Goal: Find specific page/section: Find specific page/section

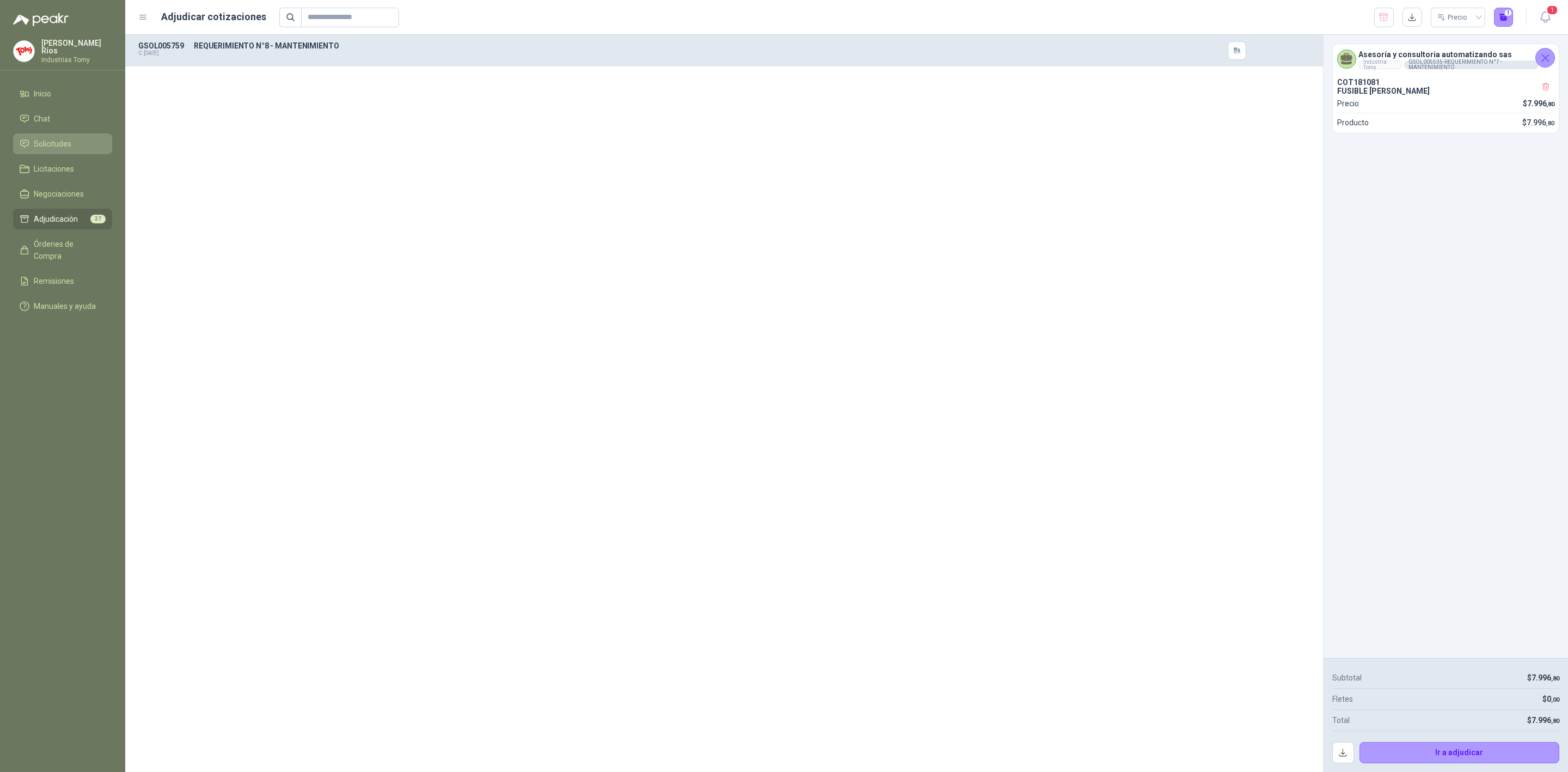
scroll to position [3595, 0]
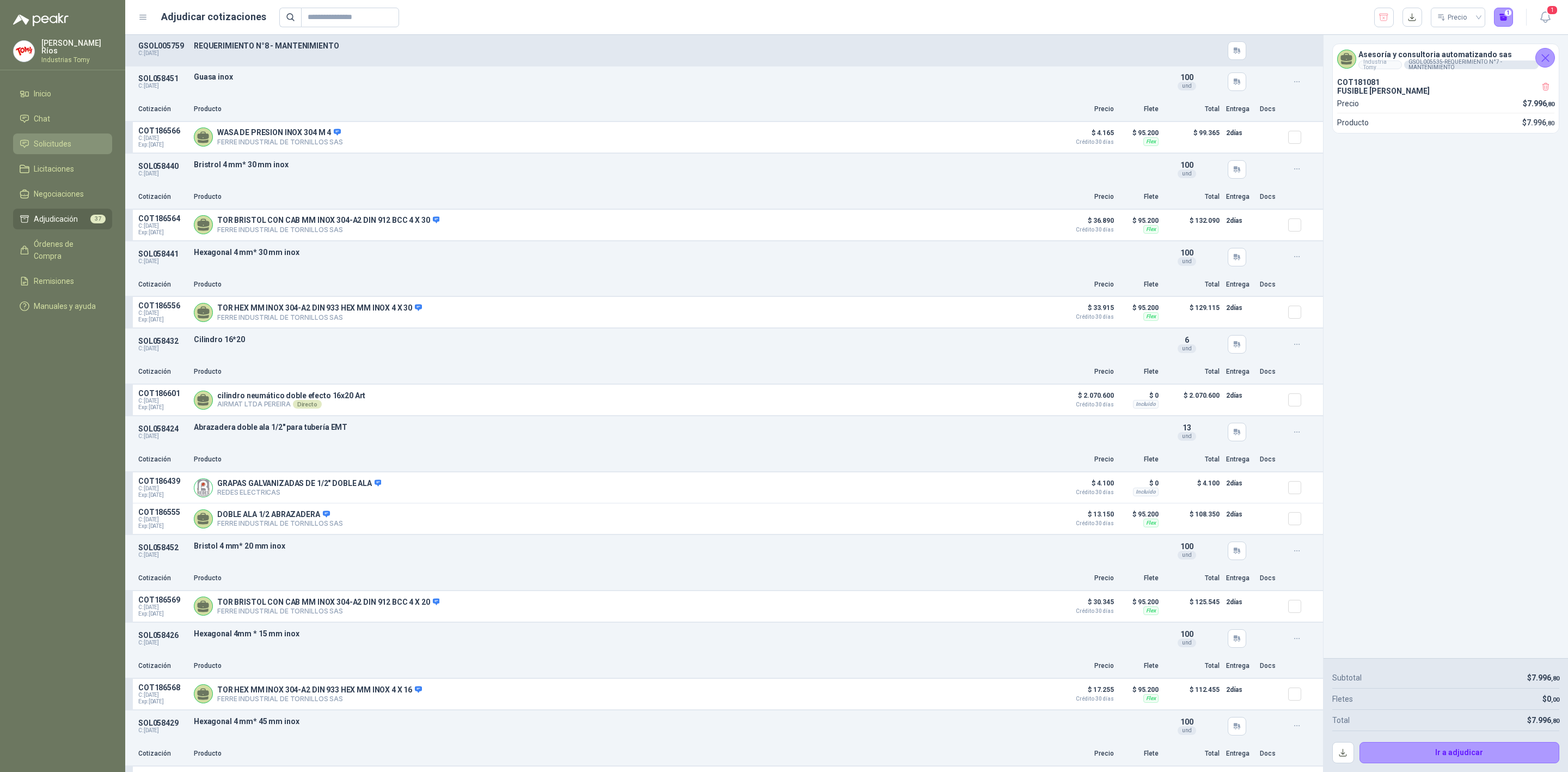
click at [67, 139] on span "Solicitudes" at bounding box center [52, 144] width 37 height 12
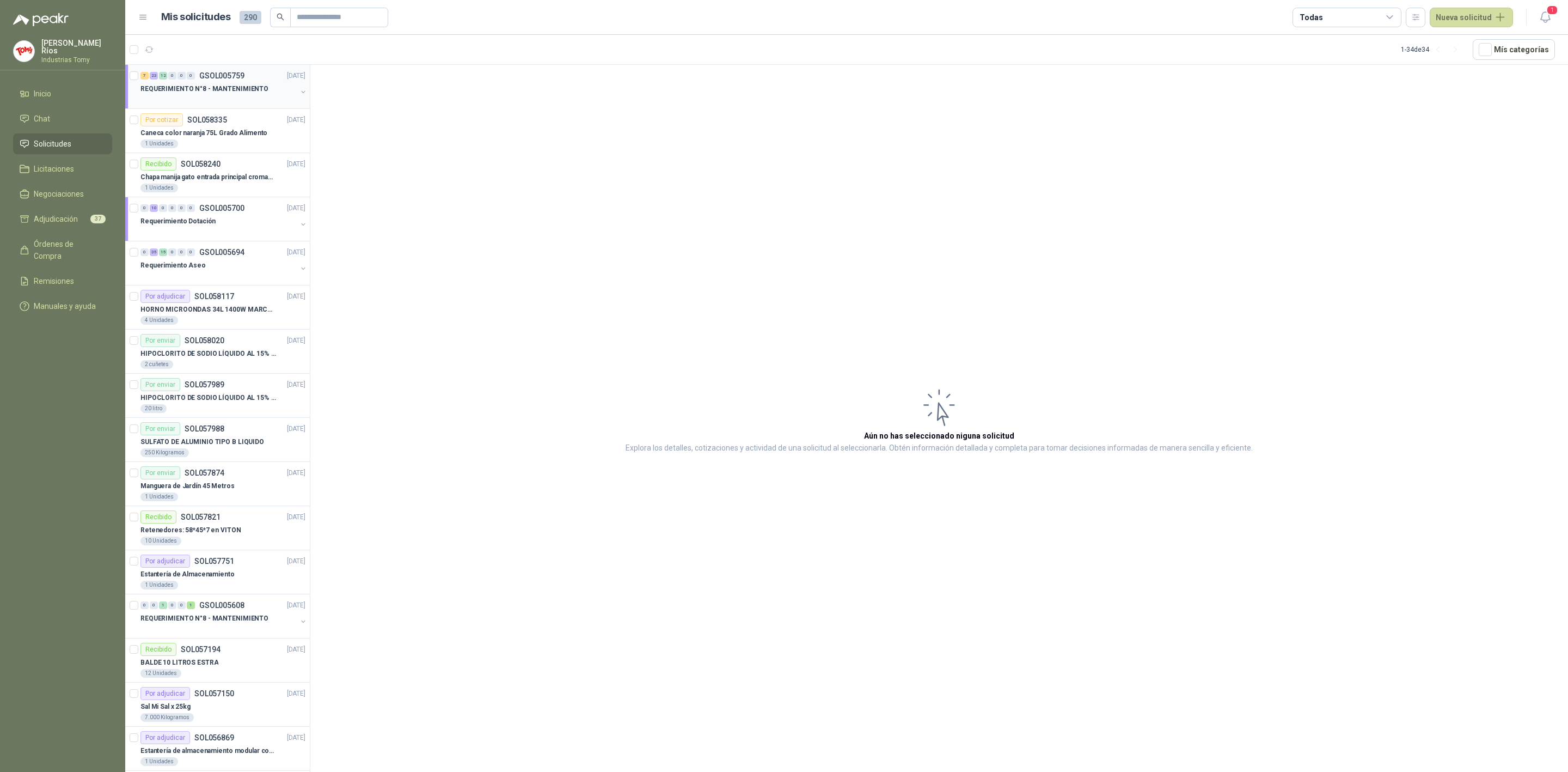
click at [223, 93] on p "REQUERIMIENTO N°8 - MANTENIMIENTO" at bounding box center [204, 89] width 128 height 10
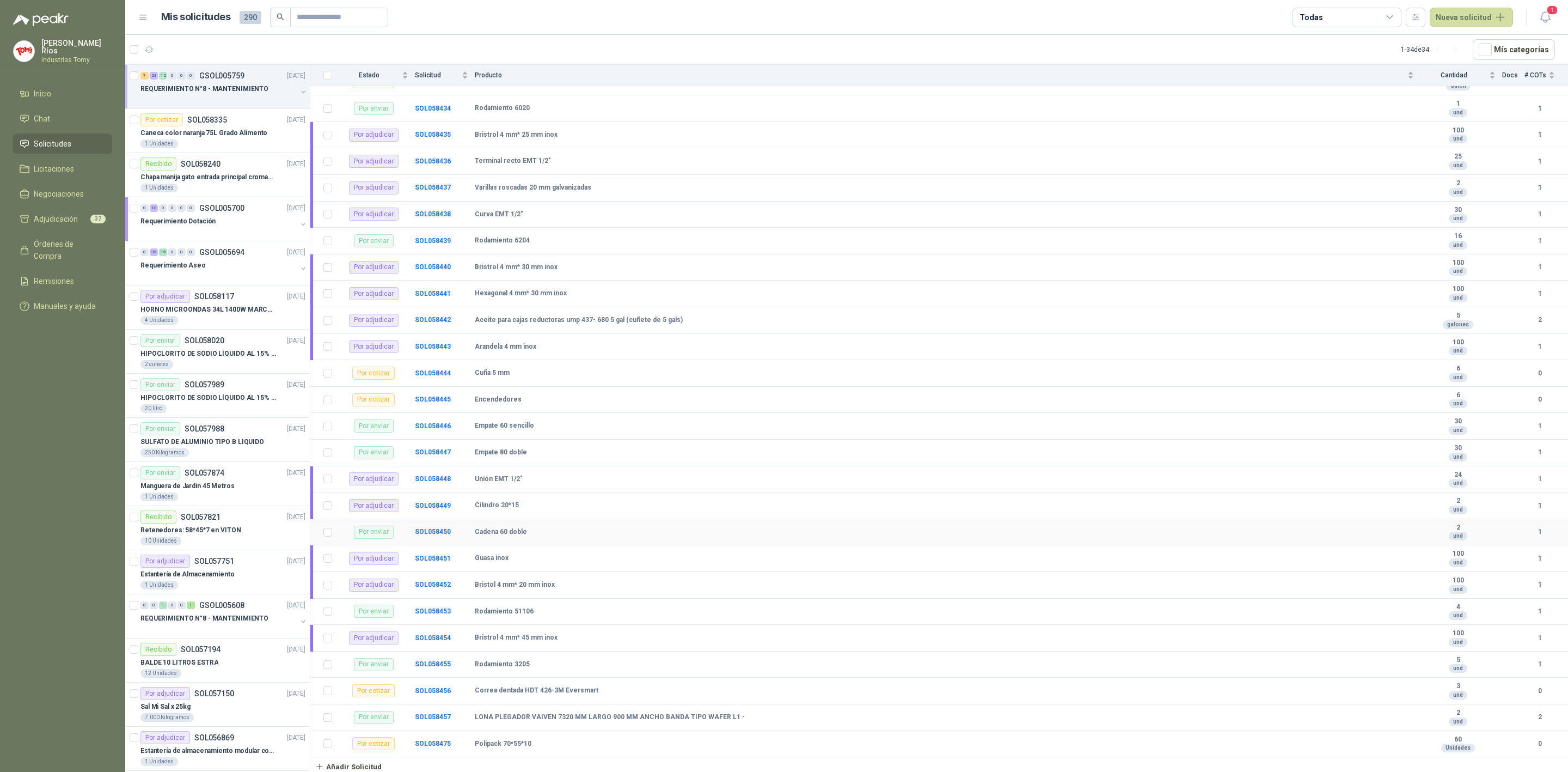
scroll to position [607, 0]
drag, startPoint x: 453, startPoint y: 745, endPoint x: 405, endPoint y: 743, distance: 48.0
click at [405, 743] on tr "Por cotizar SOL058475 Polipack 70*55*10 60 Unidades 0" at bounding box center [939, 744] width 1258 height 27
copy tr "SOL058475"
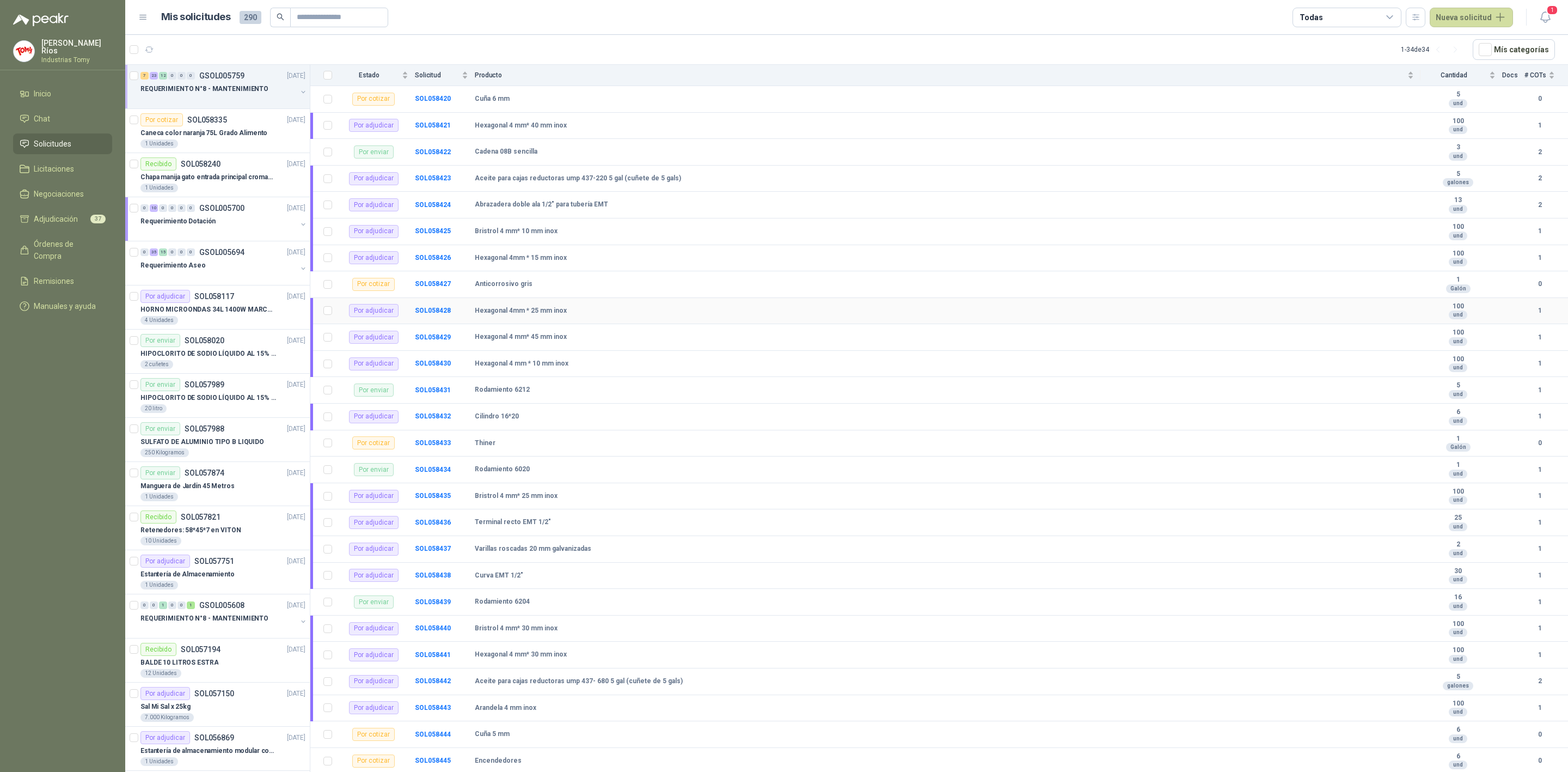
scroll to position [0, 0]
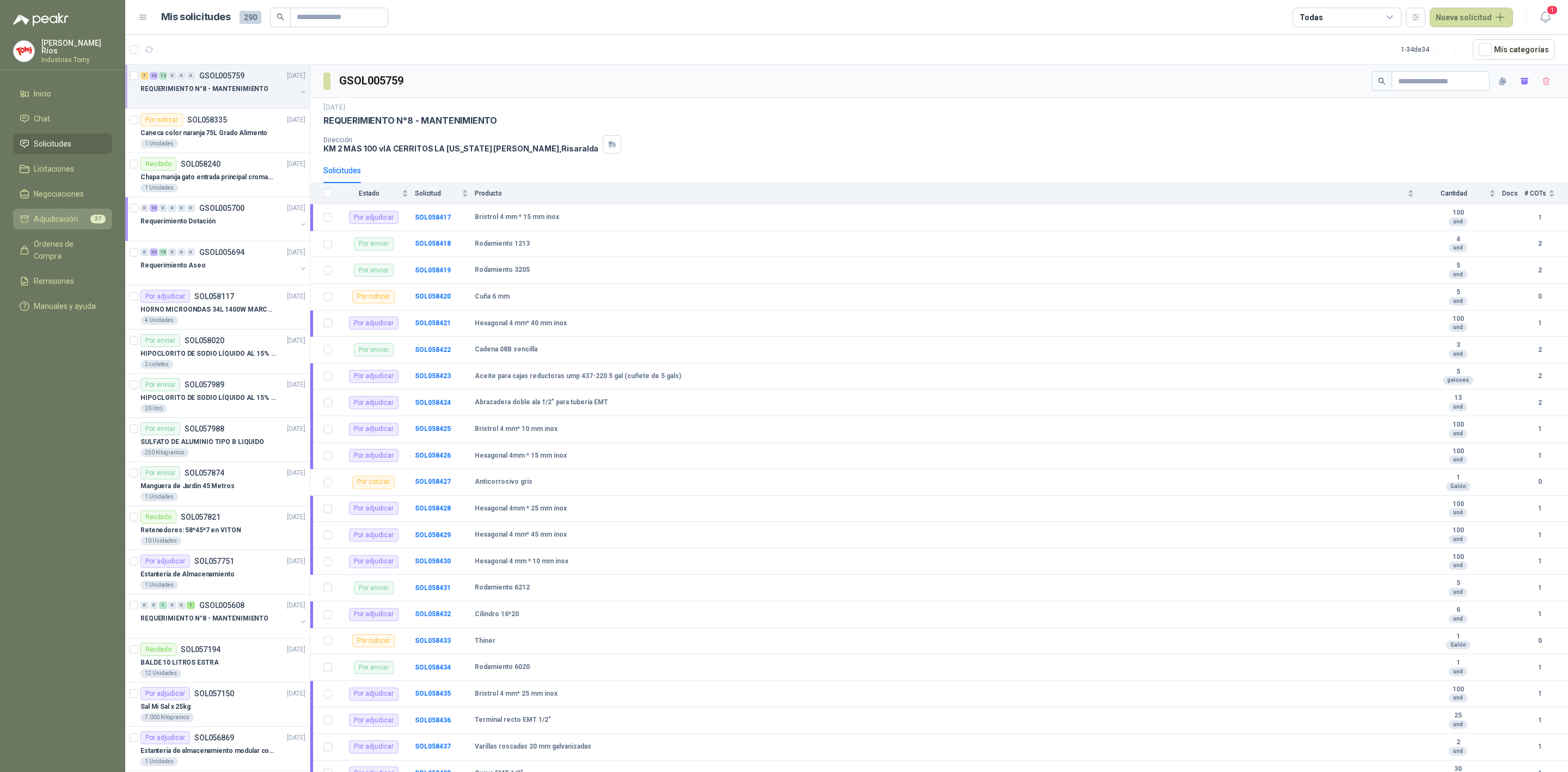
click at [74, 213] on span "Adjudicación" at bounding box center [56, 219] width 44 height 12
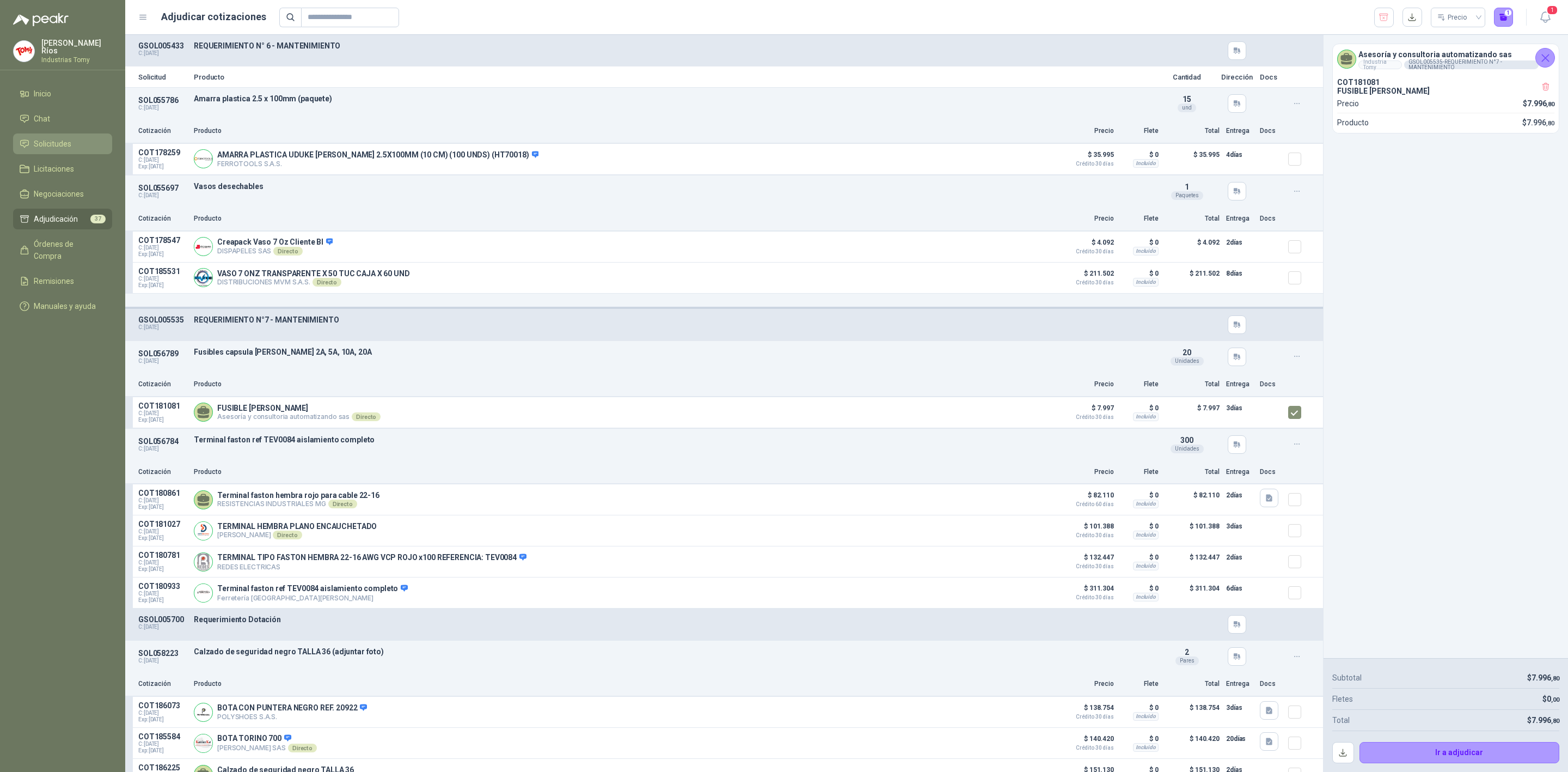
click at [49, 142] on span "Solicitudes" at bounding box center [52, 144] width 37 height 12
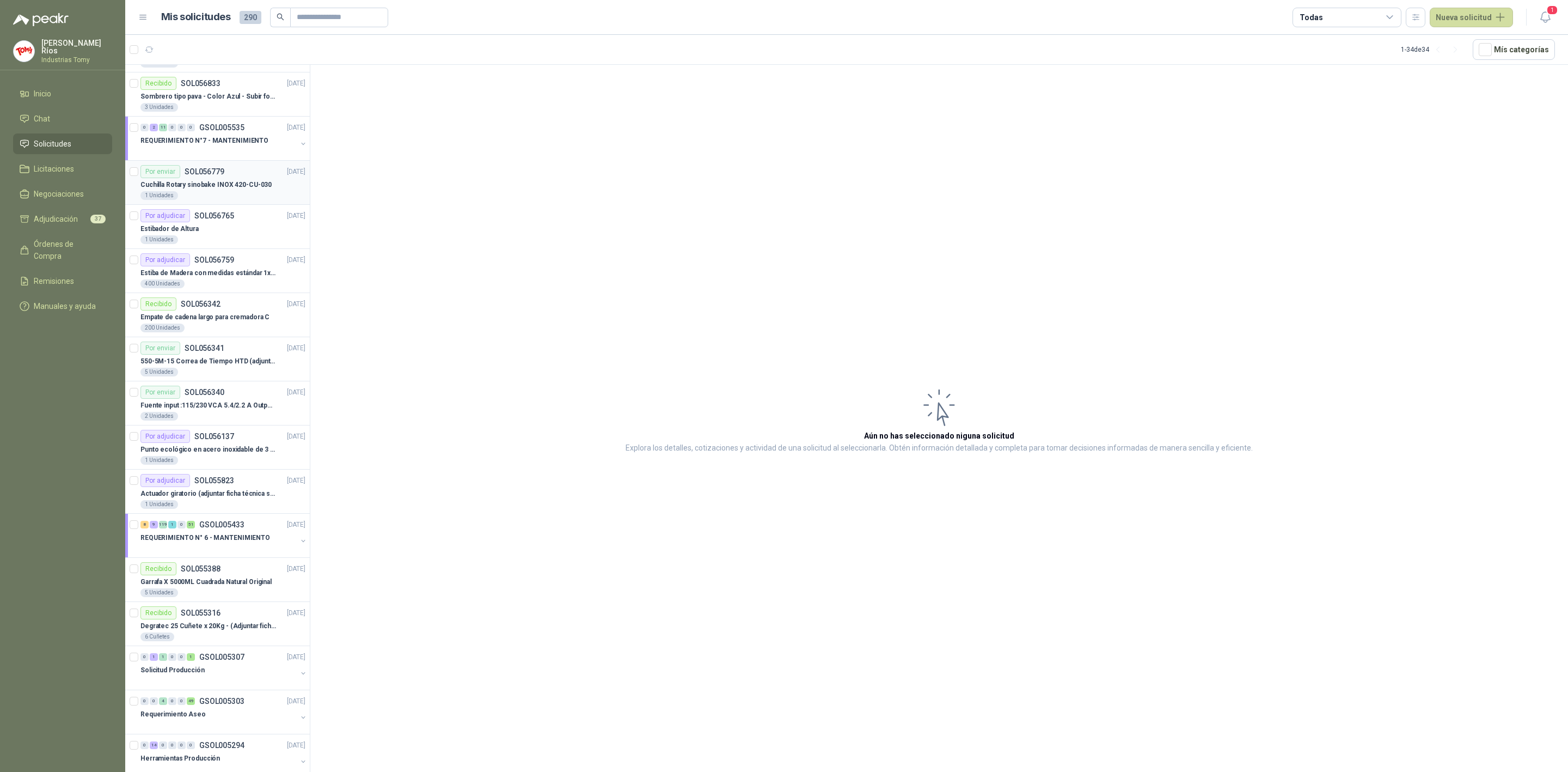
scroll to position [813, 0]
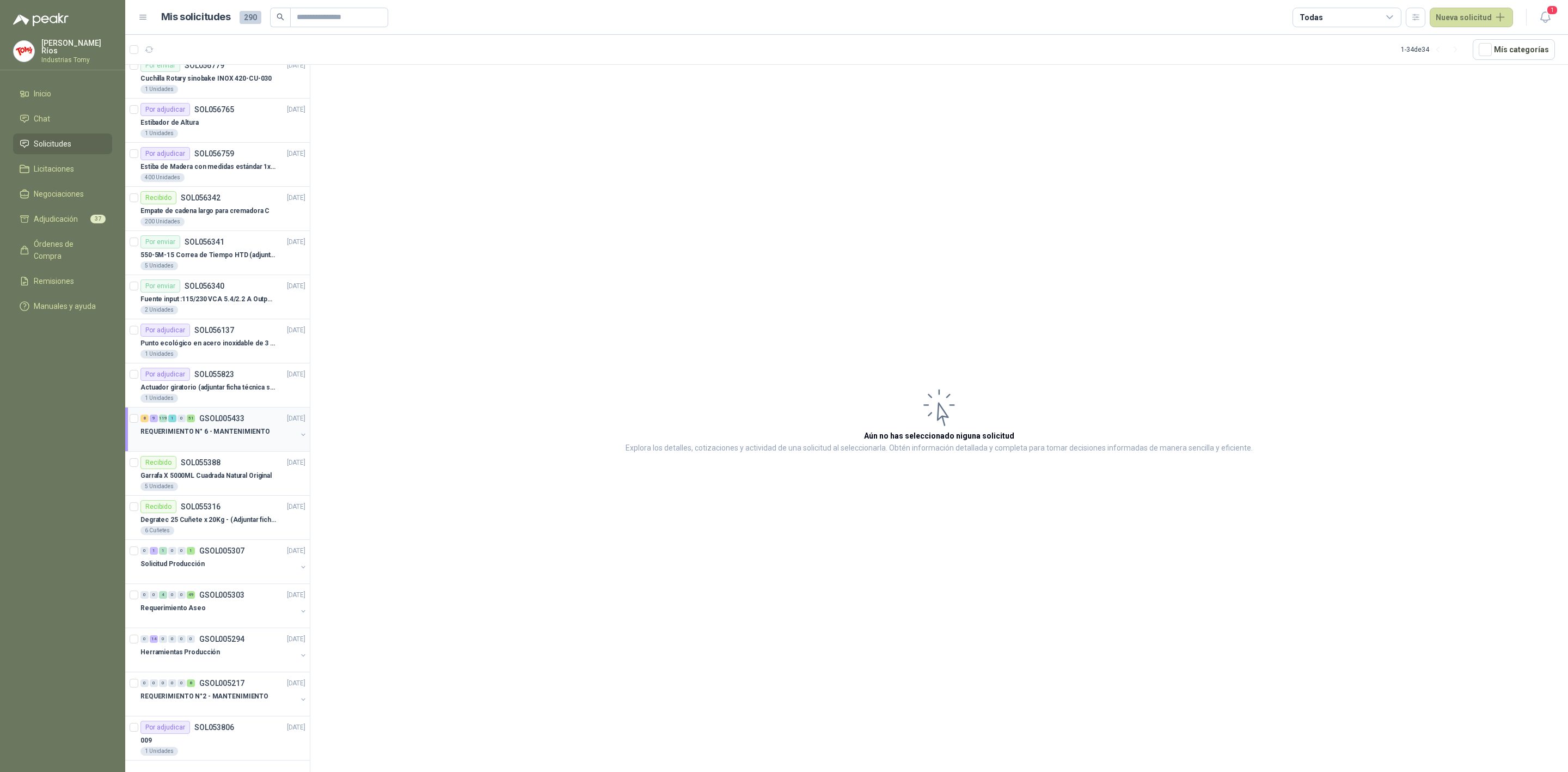
click at [246, 428] on p "REQUERIMIENTO N° 6 - MANTENIMIENTO" at bounding box center [205, 431] width 129 height 10
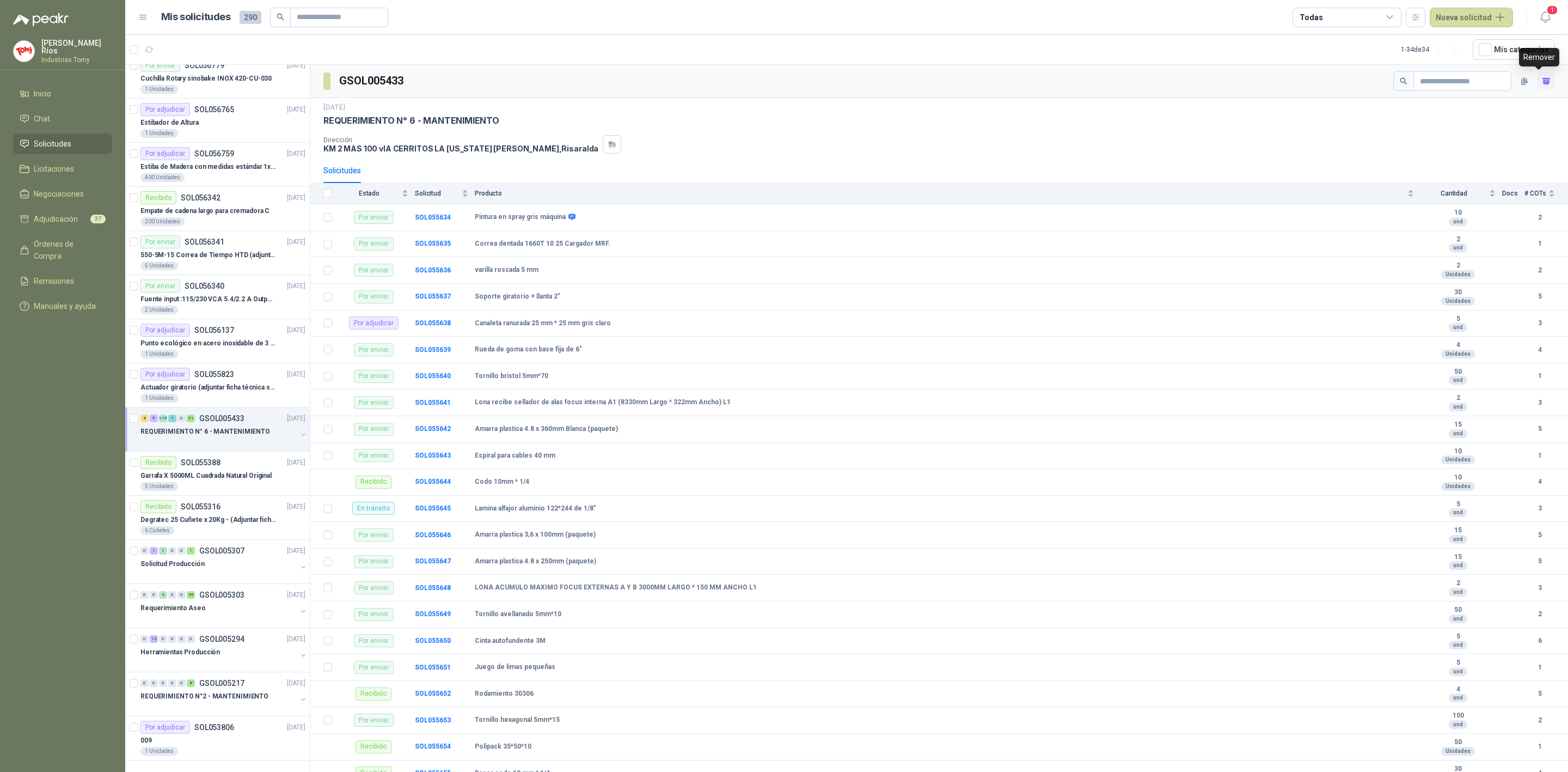
click at [1543, 80] on button "button" at bounding box center [1546, 81] width 18 height 18
click at [82, 214] on li "Adjudicación 35" at bounding box center [63, 219] width 86 height 12
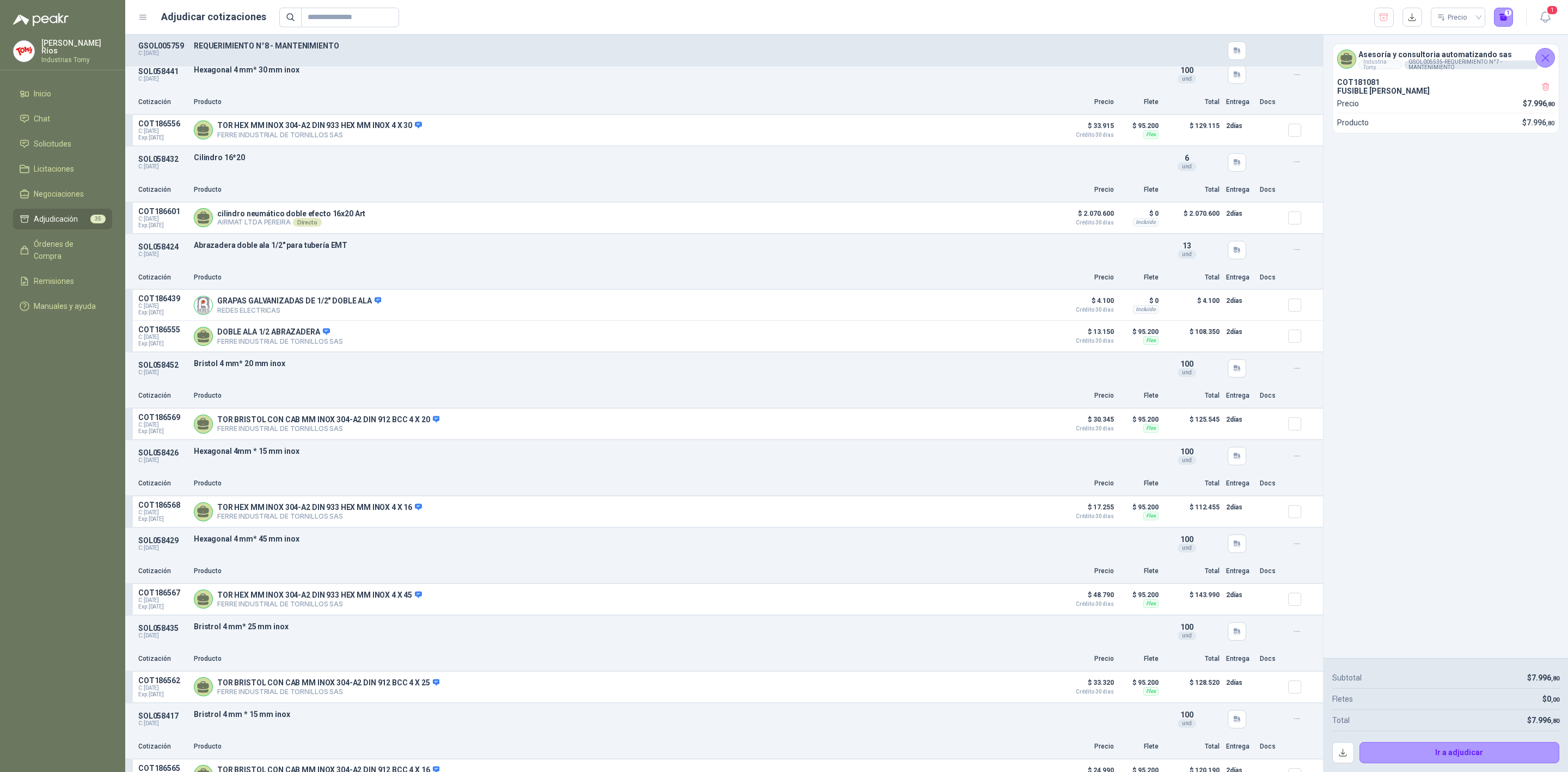
scroll to position [3513, 0]
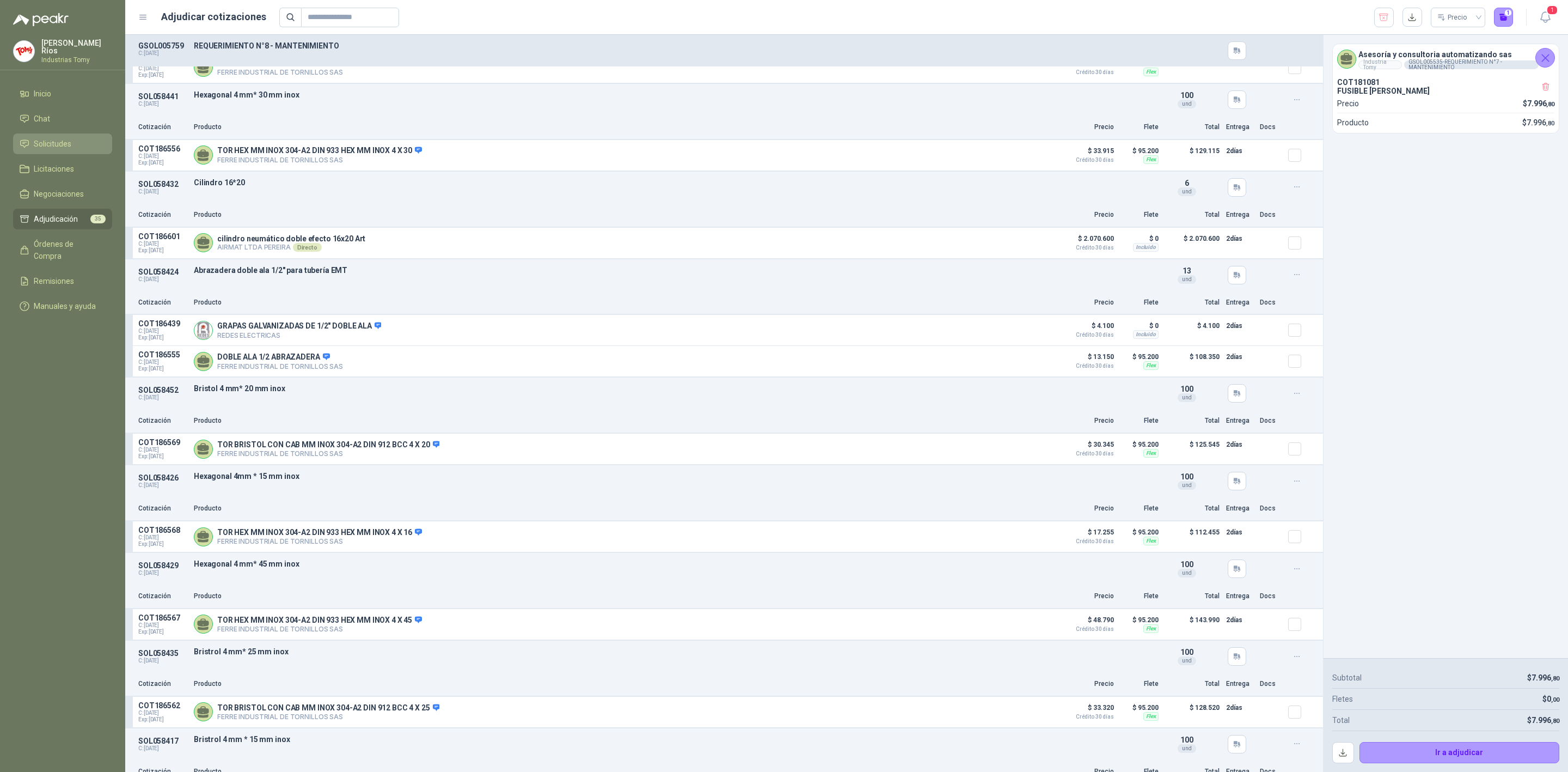
click at [80, 138] on li "Solicitudes" at bounding box center [63, 144] width 86 height 12
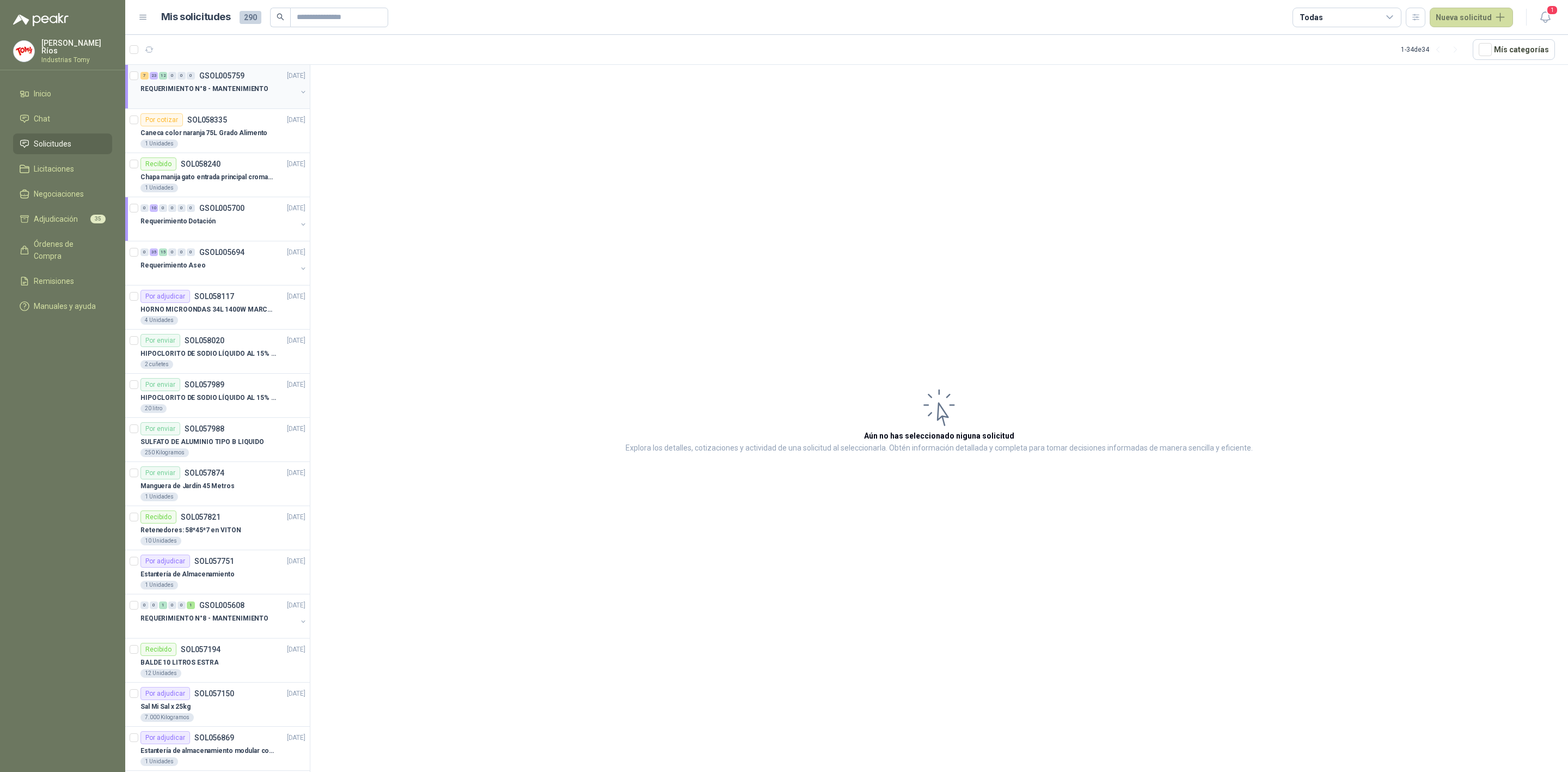
click at [242, 83] on div "REQUERIMIENTO N°8 - MANTENIMIENTO" at bounding box center [218, 89] width 157 height 13
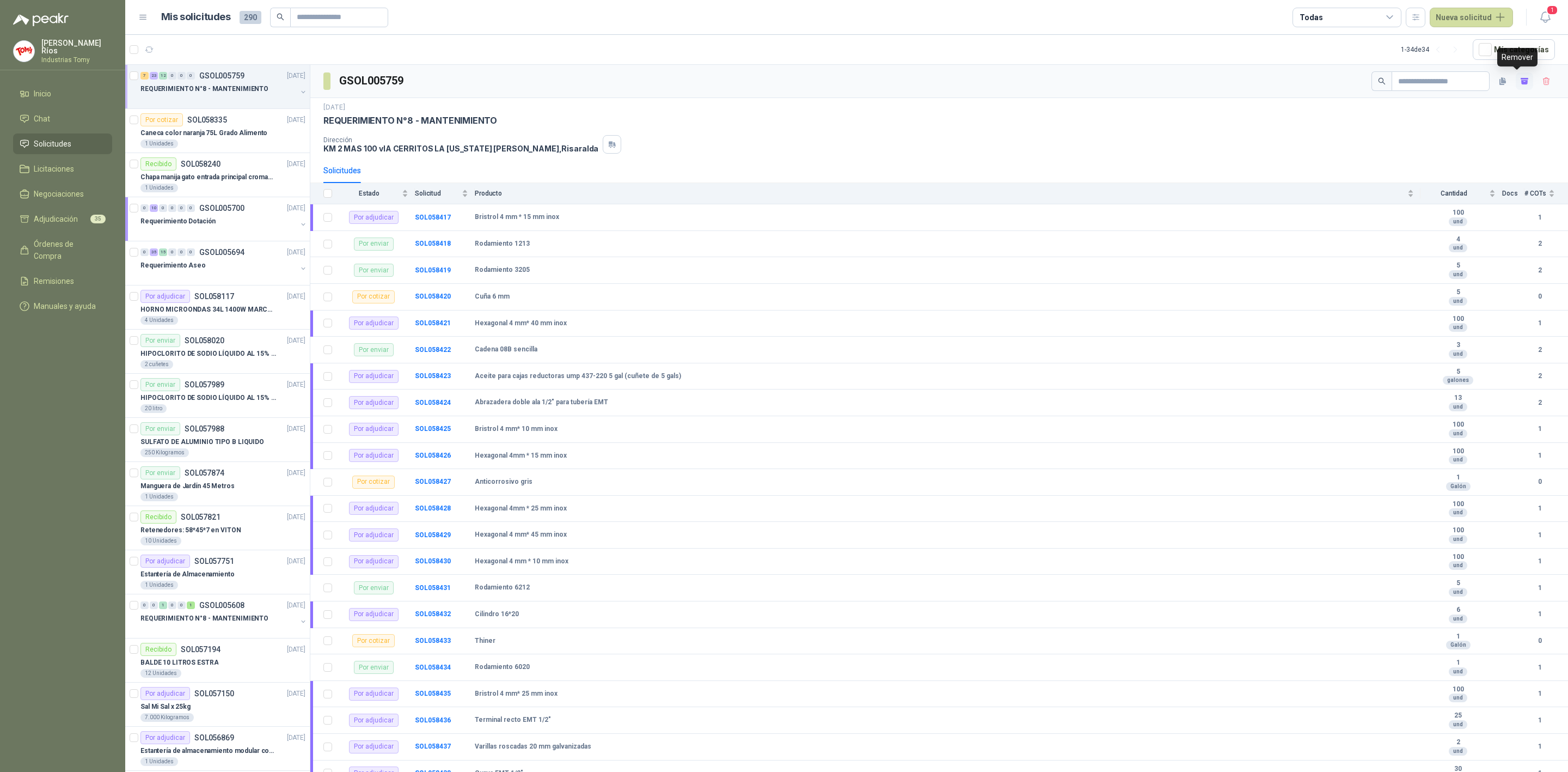
click at [1520, 78] on icon "button" at bounding box center [1525, 82] width 10 height 10
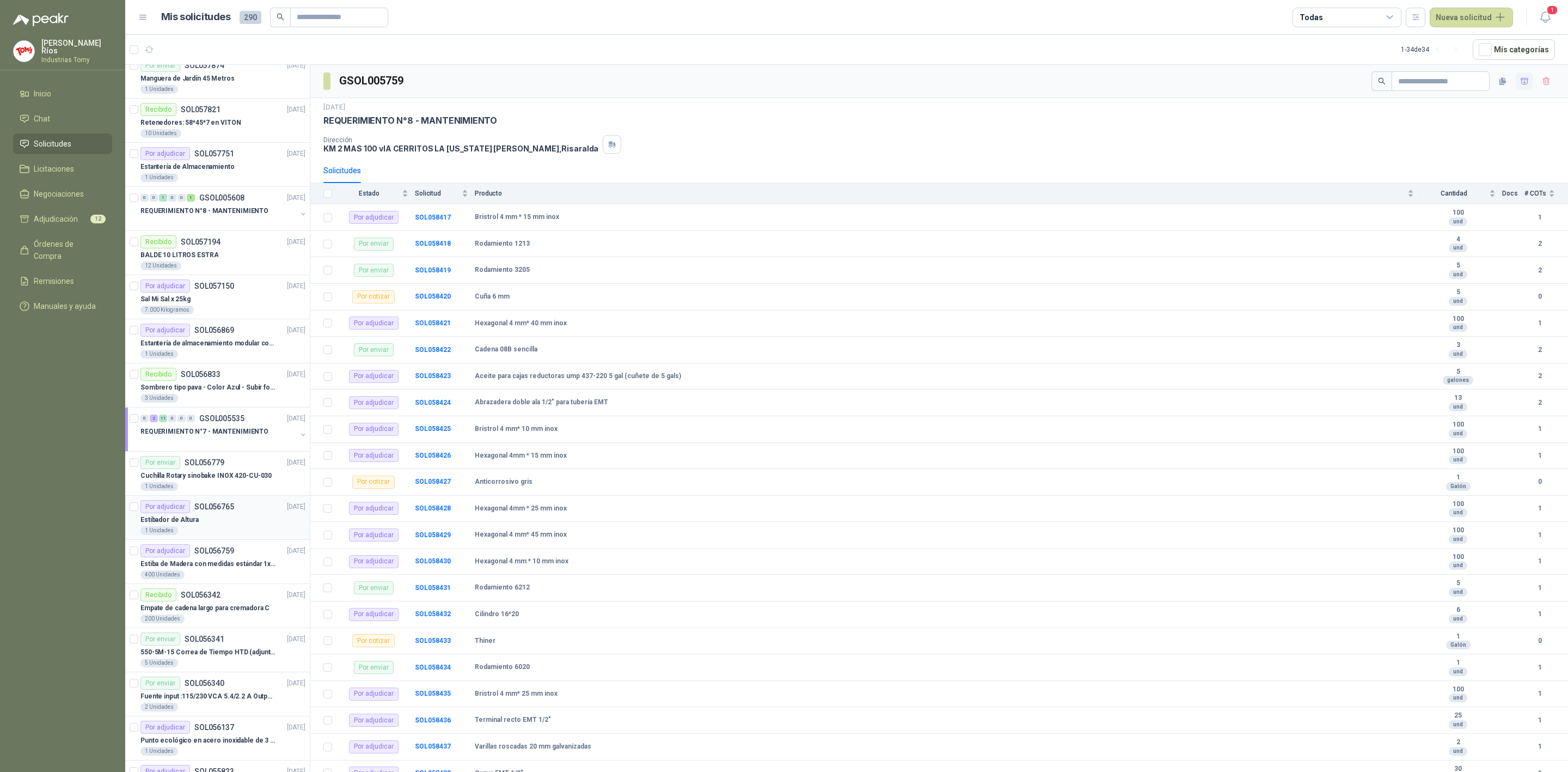
scroll to position [408, 0]
click at [247, 435] on p "REQUERIMIENTO N°7 - MANTENIMIENTO" at bounding box center [204, 430] width 128 height 10
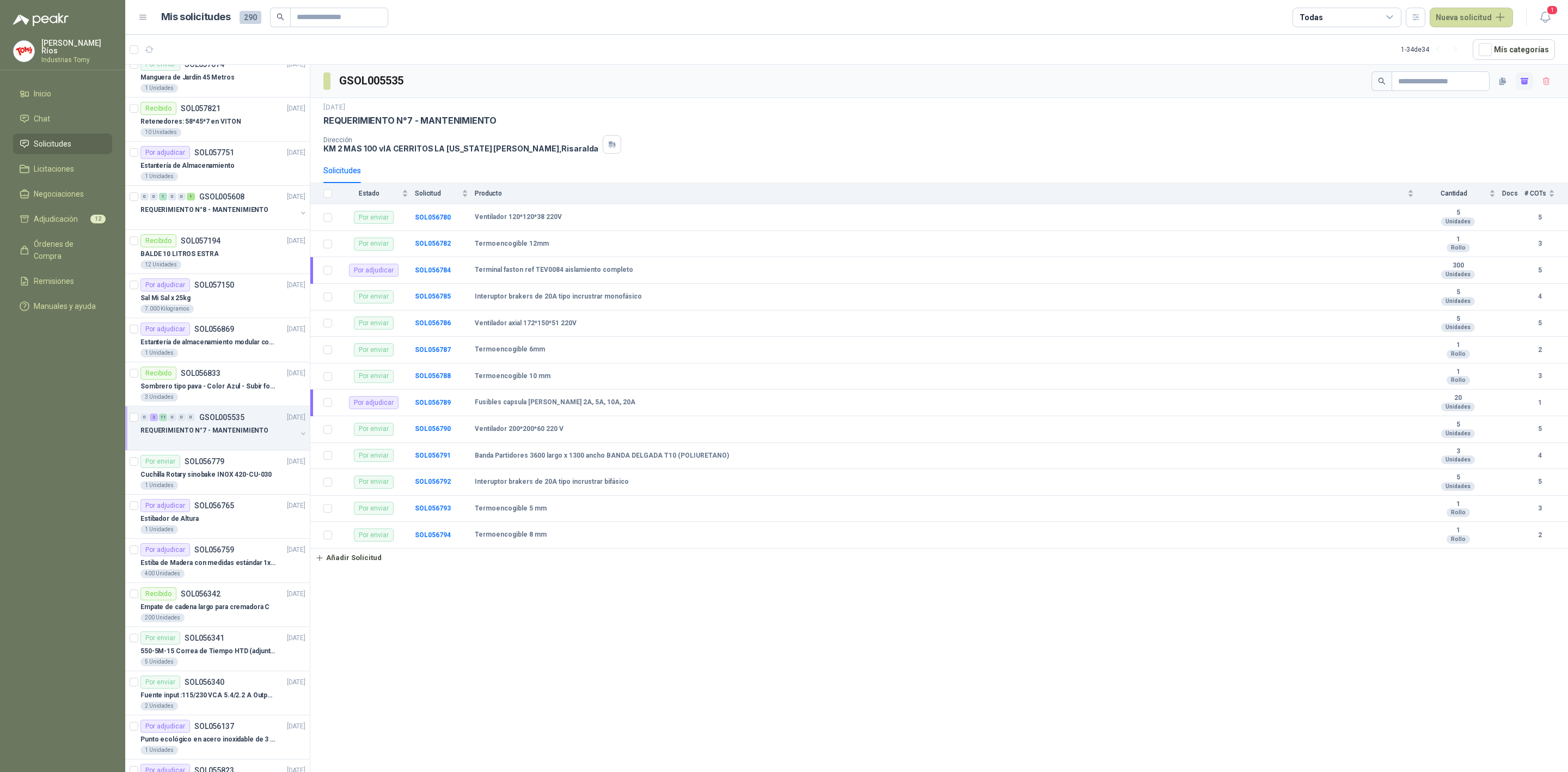
click at [1524, 83] on icon "button" at bounding box center [1524, 82] width 7 height 4
click at [76, 213] on span "Adjudicación" at bounding box center [56, 219] width 44 height 12
